Goal: Task Accomplishment & Management: Manage account settings

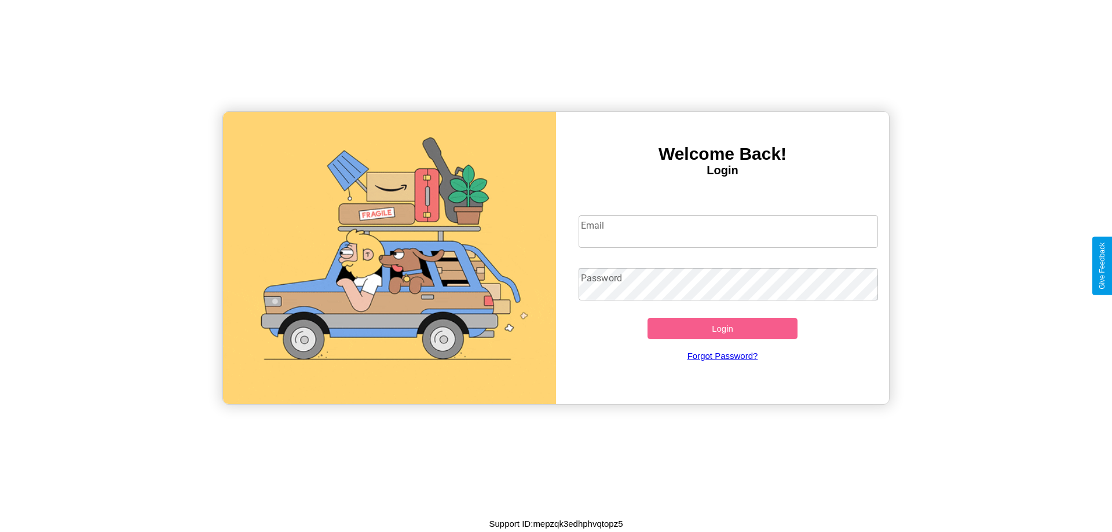
click at [728, 231] on input "Email" at bounding box center [729, 232] width 300 height 32
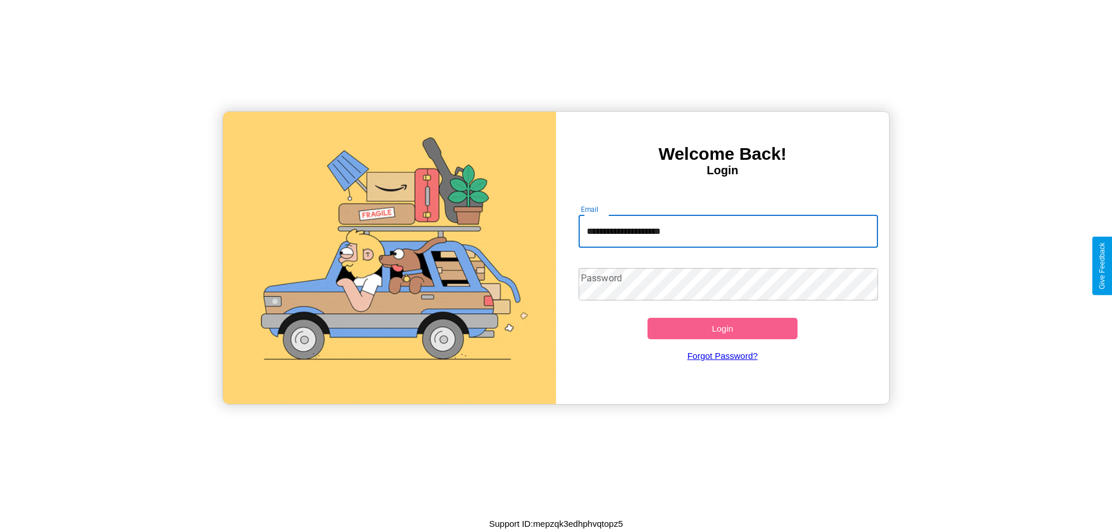
type input "**********"
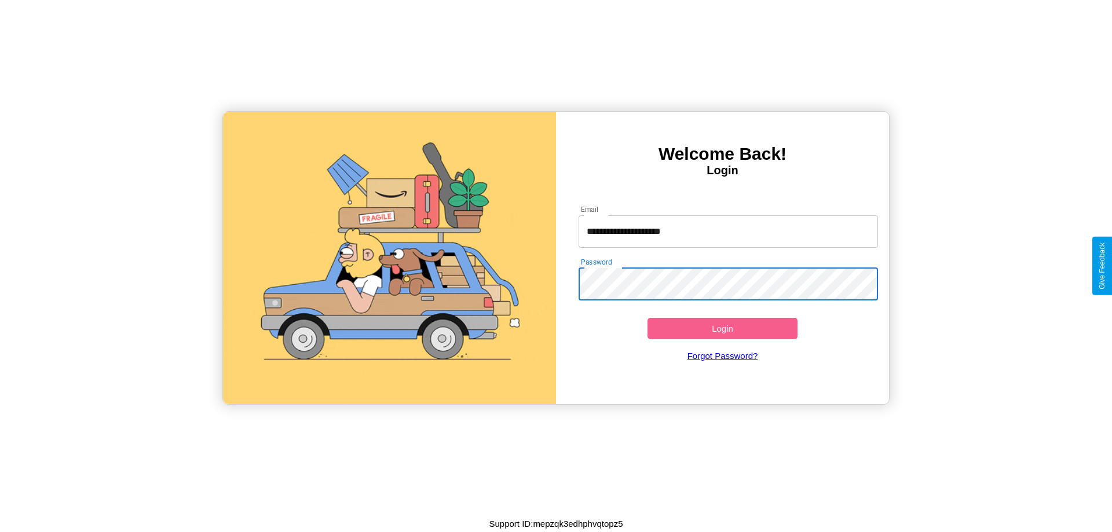
click at [722, 329] on button "Login" at bounding box center [723, 328] width 150 height 21
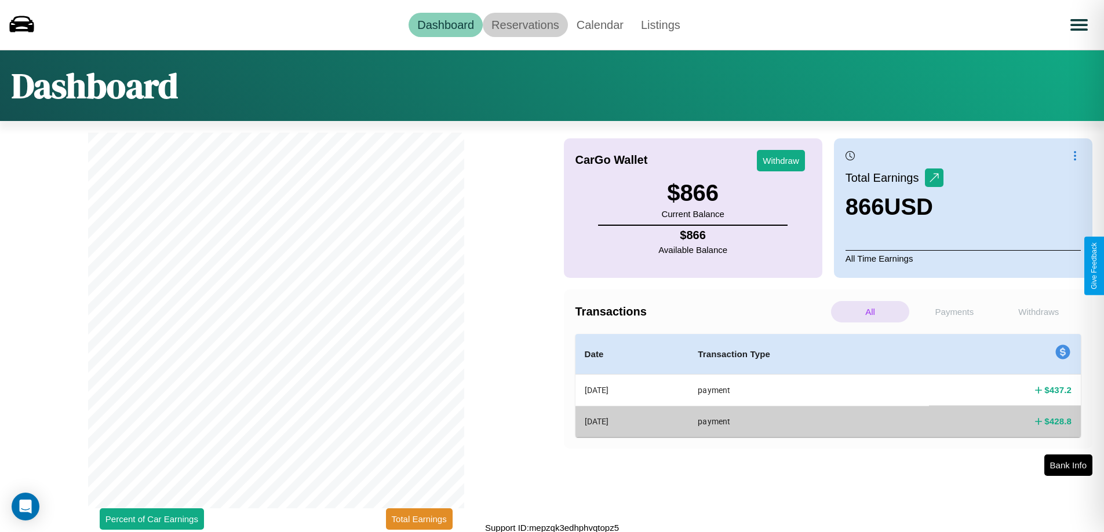
click at [525, 24] on link "Reservations" at bounding box center [525, 25] width 85 height 24
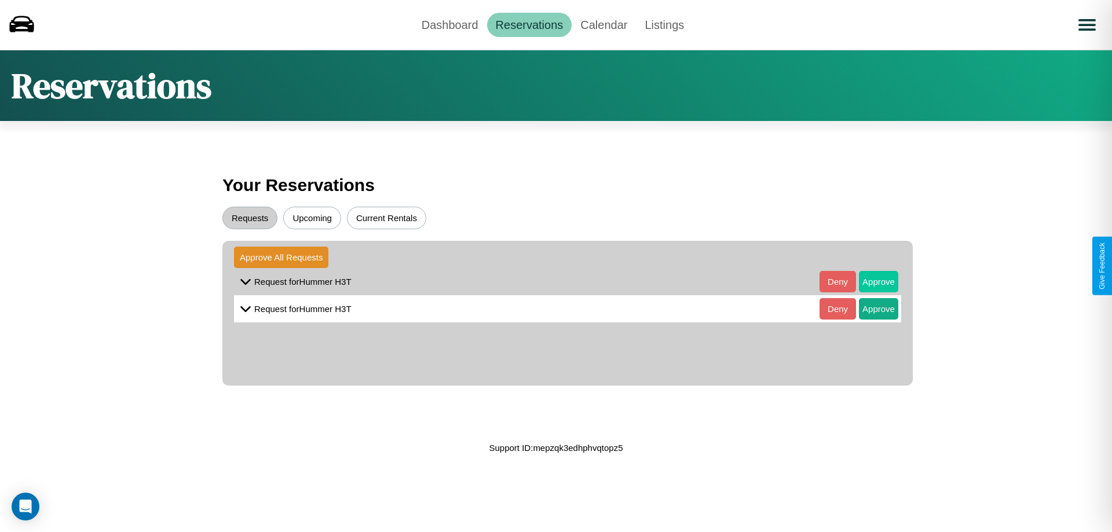
click at [870, 282] on button "Approve" at bounding box center [878, 281] width 39 height 21
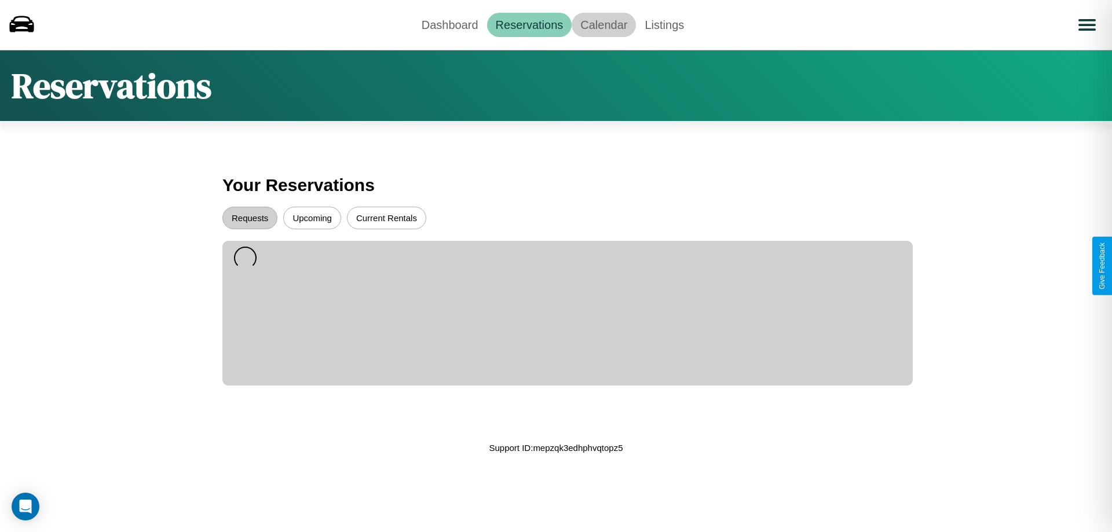
click at [604, 24] on link "Calendar" at bounding box center [604, 25] width 64 height 24
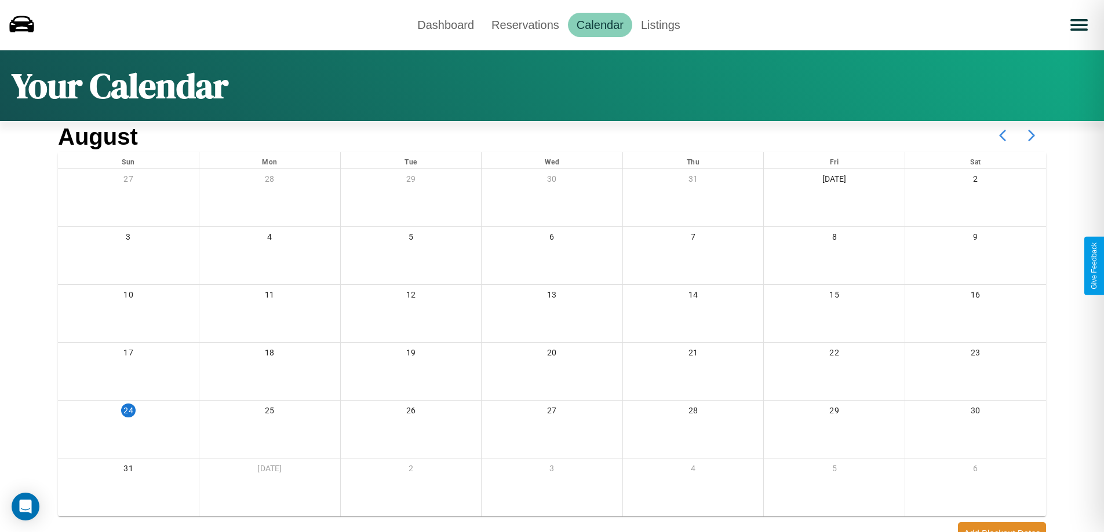
click at [1031, 136] on icon at bounding box center [1031, 135] width 29 height 29
